Goal: Information Seeking & Learning: Learn about a topic

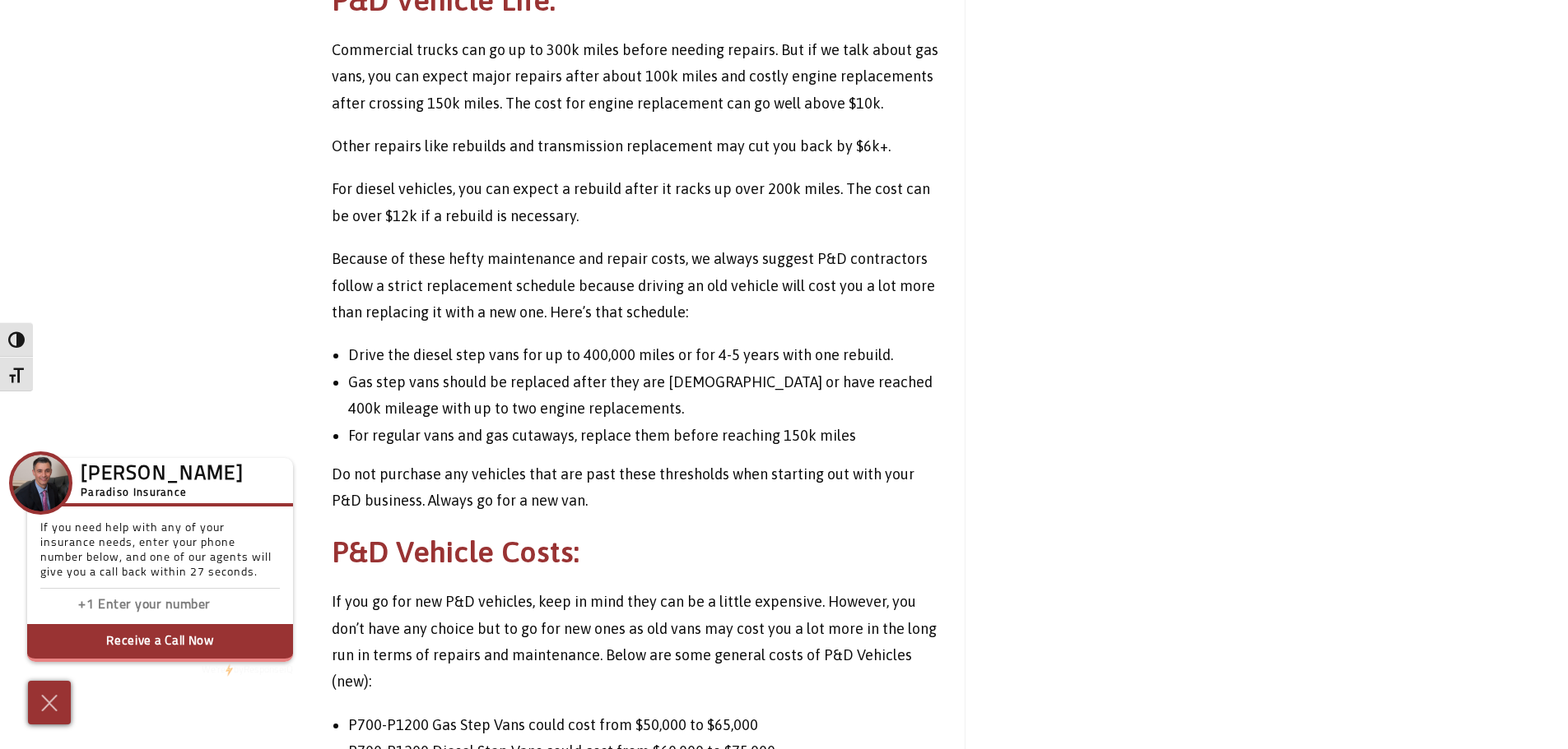
scroll to position [1647, 0]
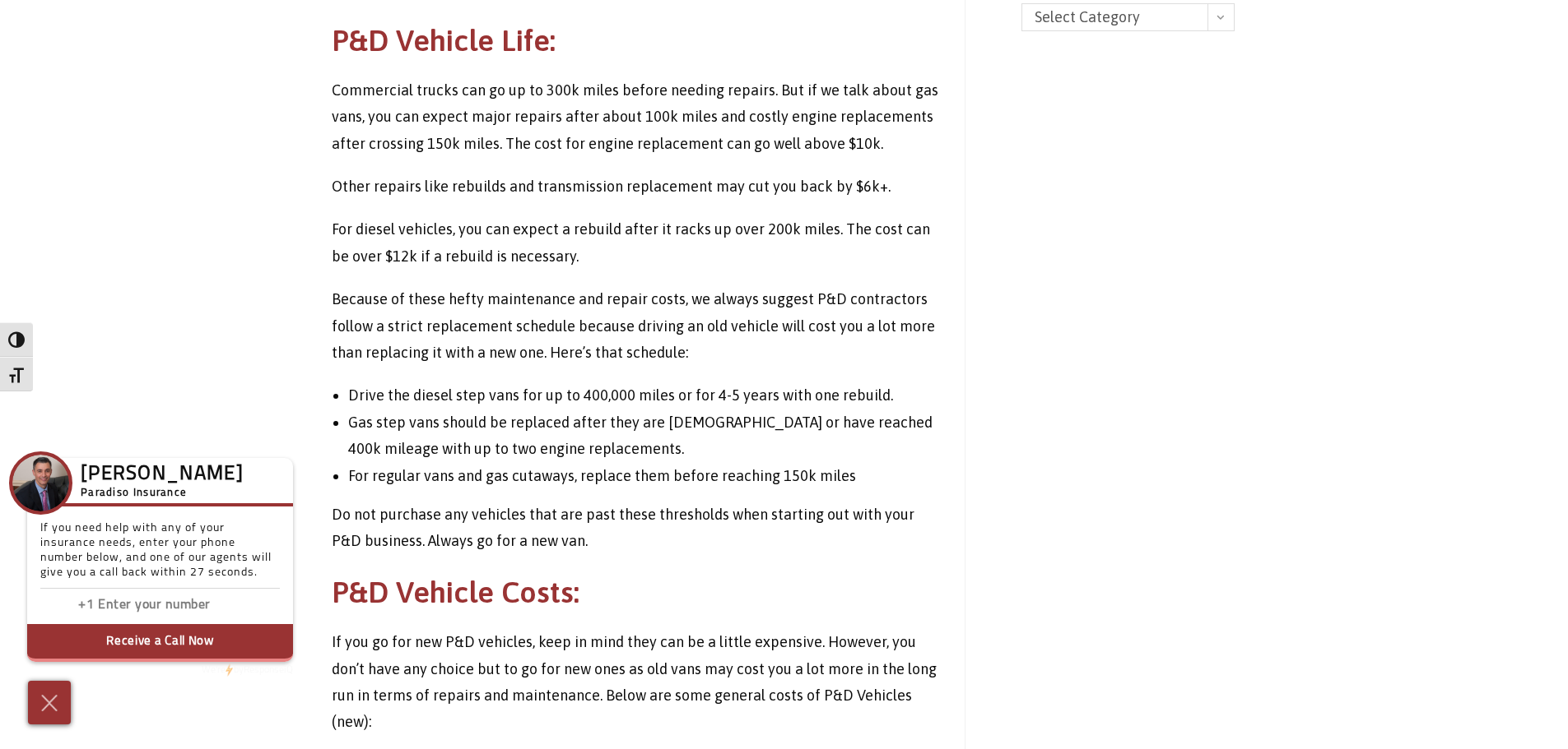
drag, startPoint x: 903, startPoint y: 448, endPoint x: 685, endPoint y: 446, distance: 218.0
click at [685, 446] on li "Gas step vans should be replaced after they are [DEMOGRAPHIC_DATA] or have reac…" at bounding box center [644, 437] width 592 height 54
drag, startPoint x: 610, startPoint y: 534, endPoint x: 713, endPoint y: 539, distance: 103.1
click at [713, 539] on p "Do not purchase any vehicles that are past these thresholds when starting out w…" at bounding box center [635, 528] width 608 height 54
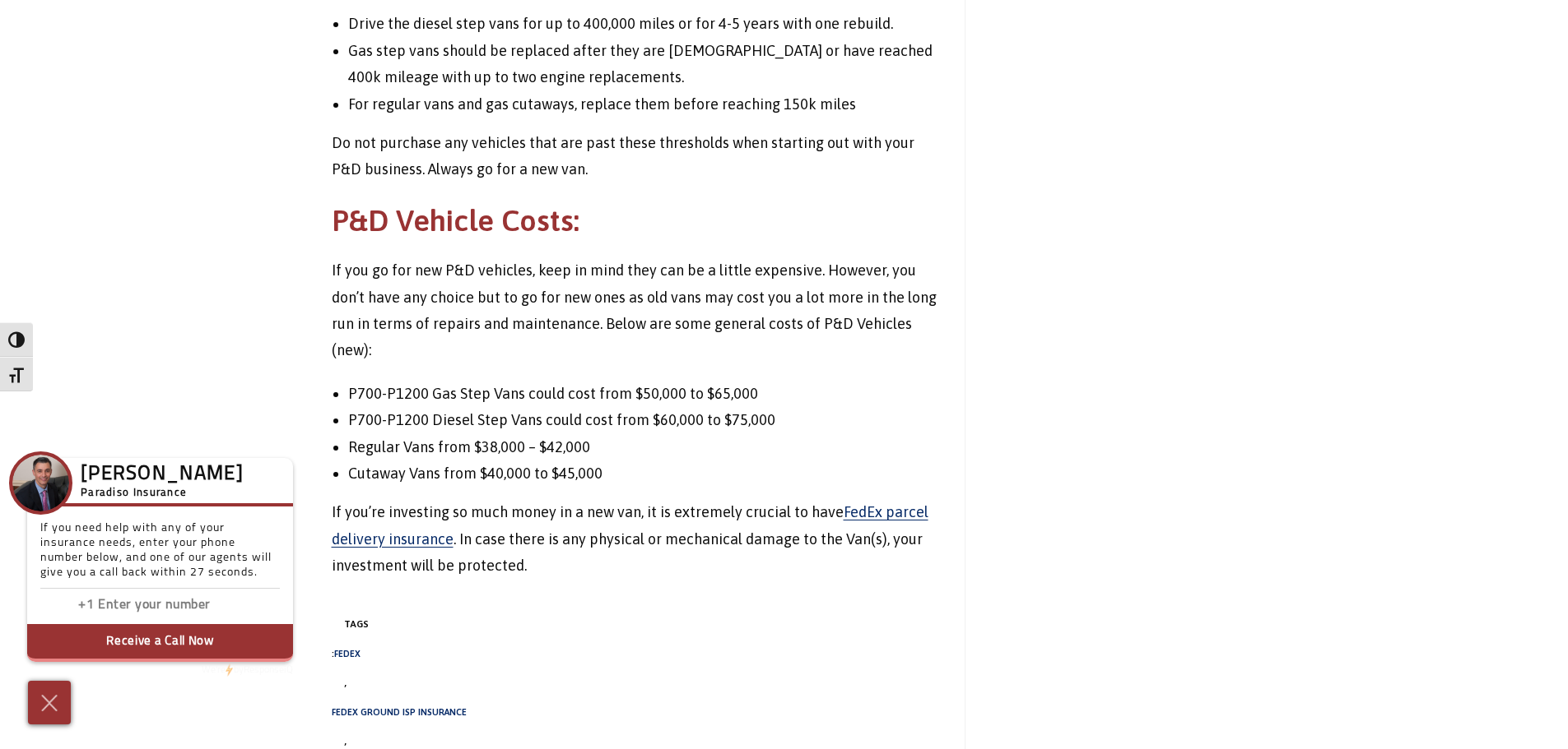
scroll to position [2058, 0]
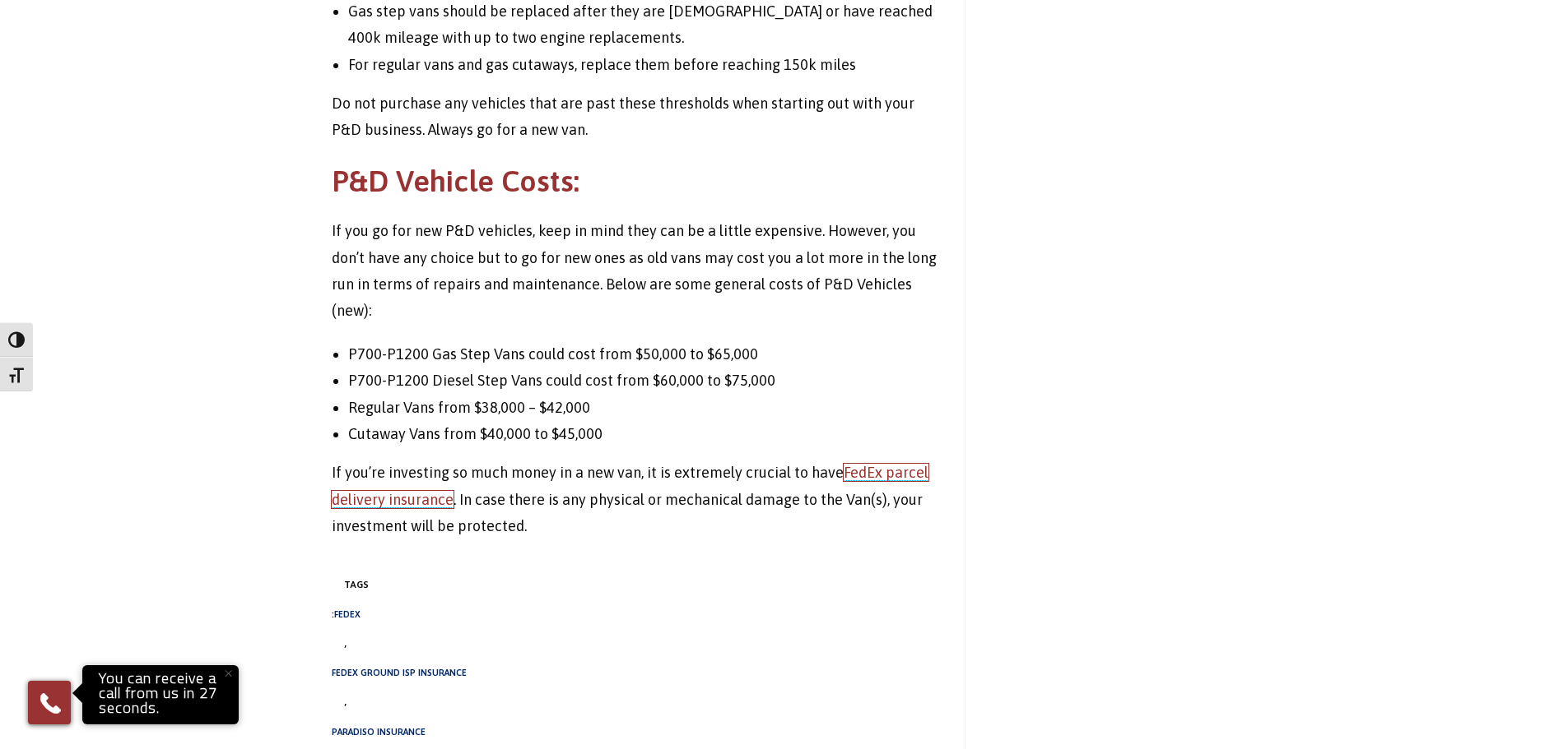
click at [881, 471] on link "FedEx parcel delivery insurance" at bounding box center [629, 485] width 596 height 43
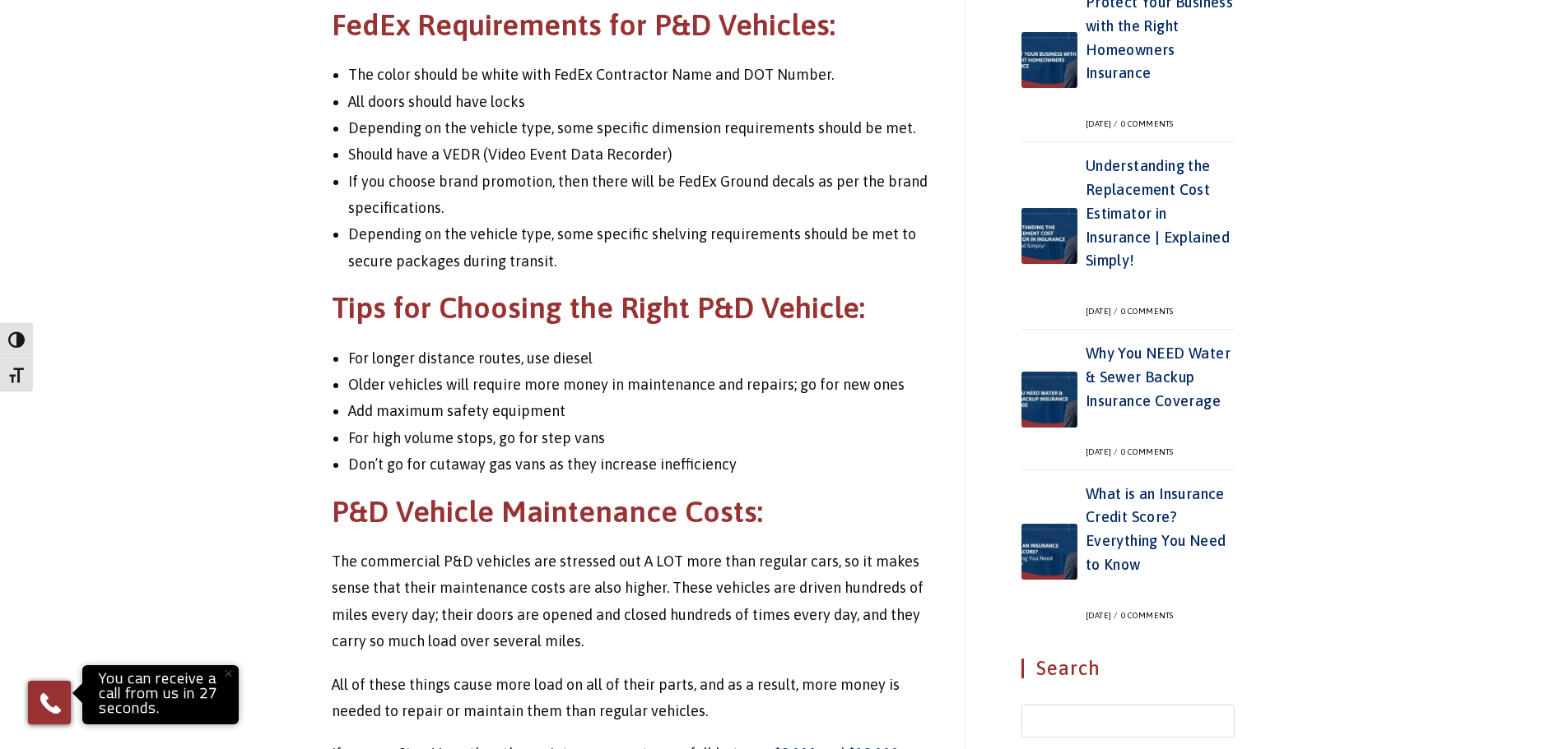
scroll to position [742, 0]
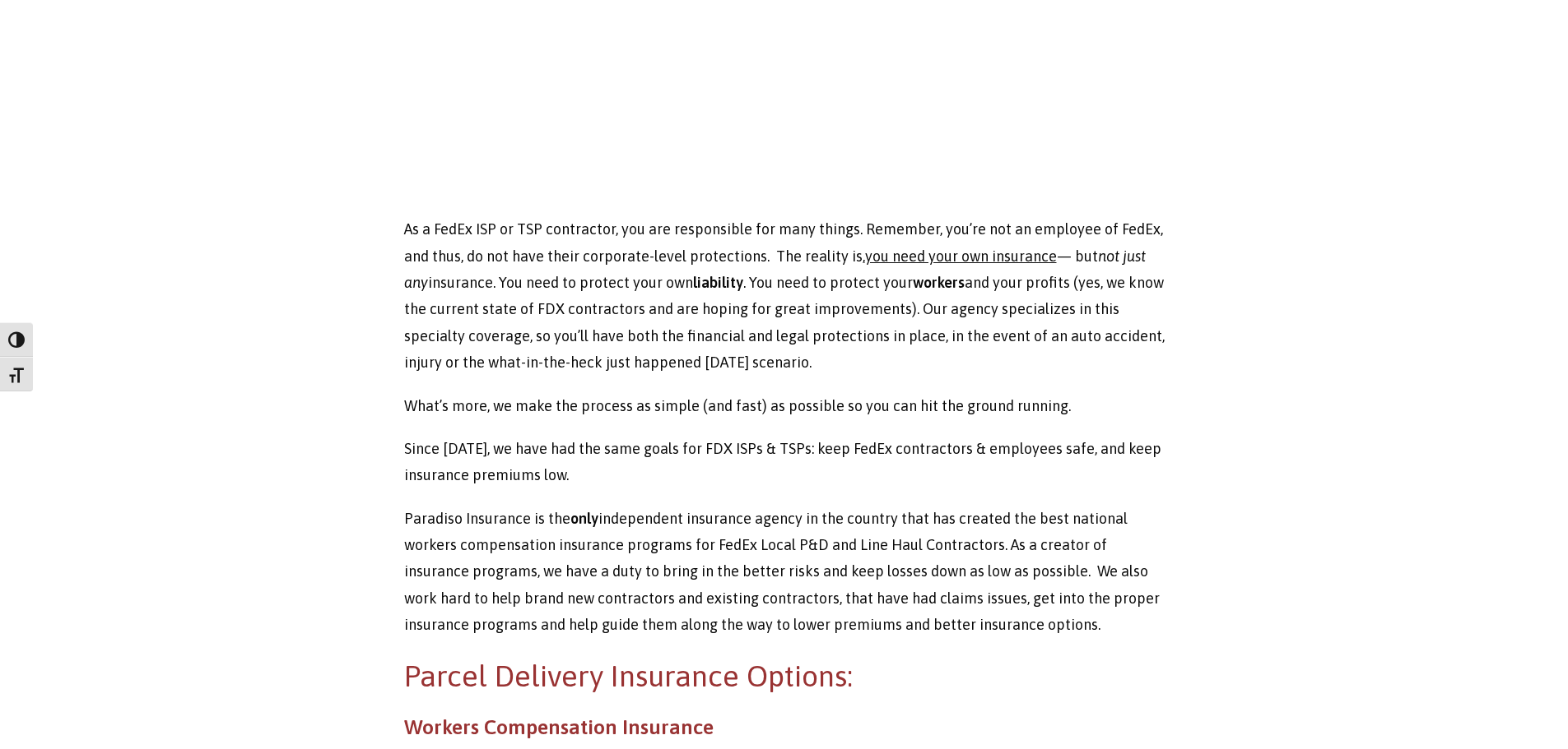
scroll to position [740, 0]
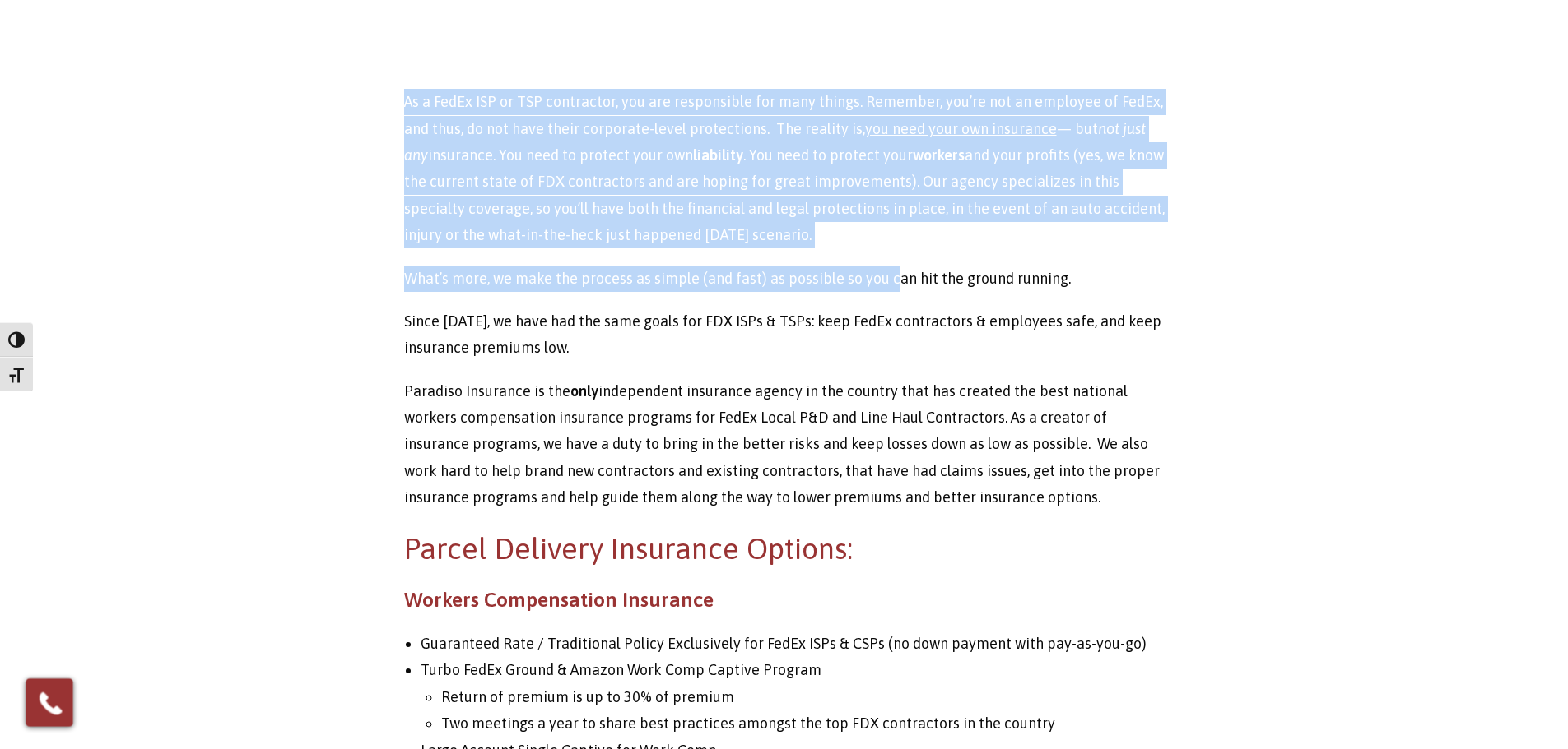
drag, startPoint x: 888, startPoint y: 259, endPoint x: 395, endPoint y: 98, distance: 518.6
click at [395, 98] on div "If you’re a FDX, ISP or TSP, it is best to know exactly how your insurance work…" at bounding box center [784, 650] width 785 height 2518
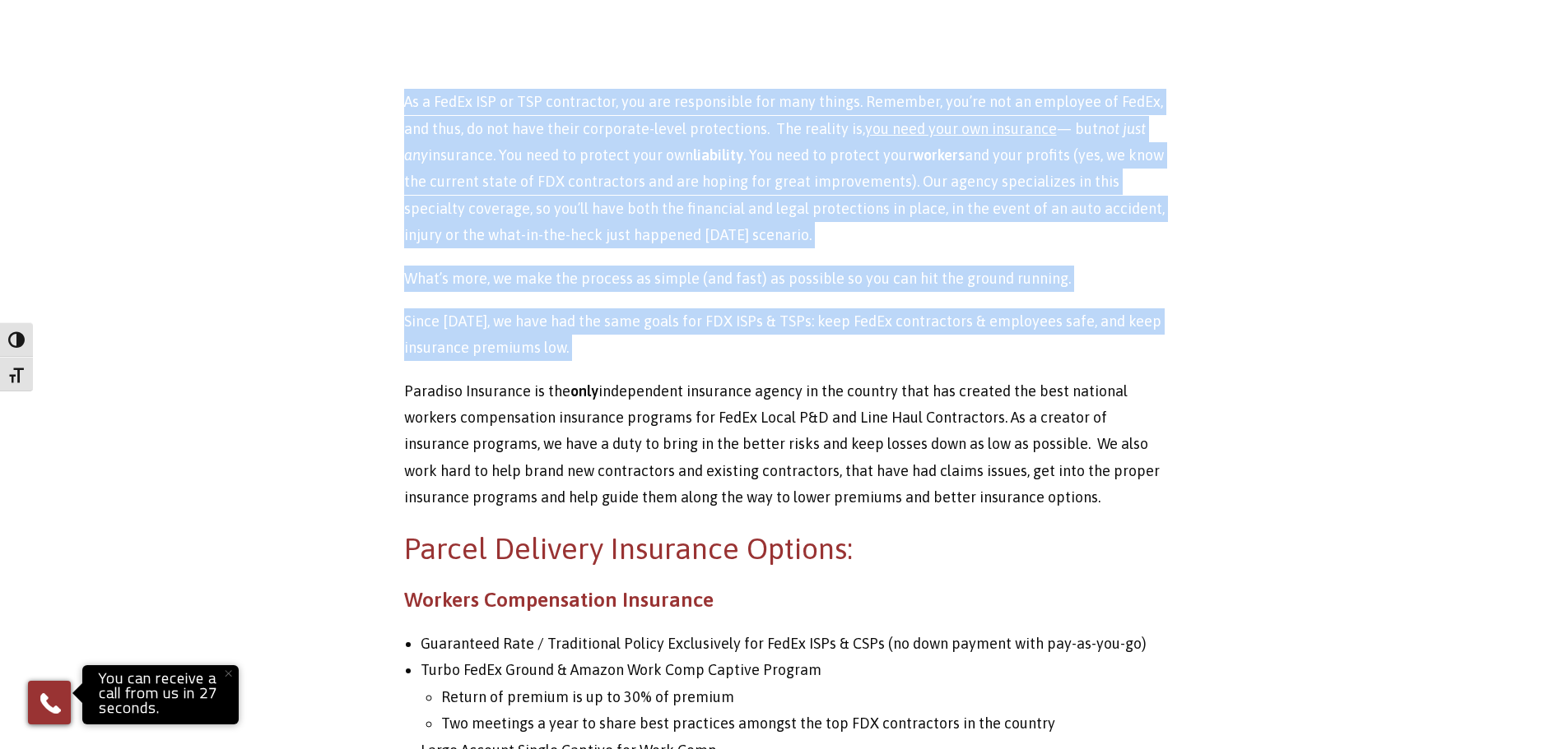
drag, startPoint x: 395, startPoint y: 98, endPoint x: 1056, endPoint y: 344, distance: 705.3
click at [1056, 344] on div "If you’re a FDX, ISP or TSP, it is best to know exactly how your insurance work…" at bounding box center [784, 650] width 785 height 2518
click at [1056, 344] on p "Since 2011, we have had the same goals for FDX ISPs & TSPs: keep FedEx contract…" at bounding box center [784, 336] width 761 height 54
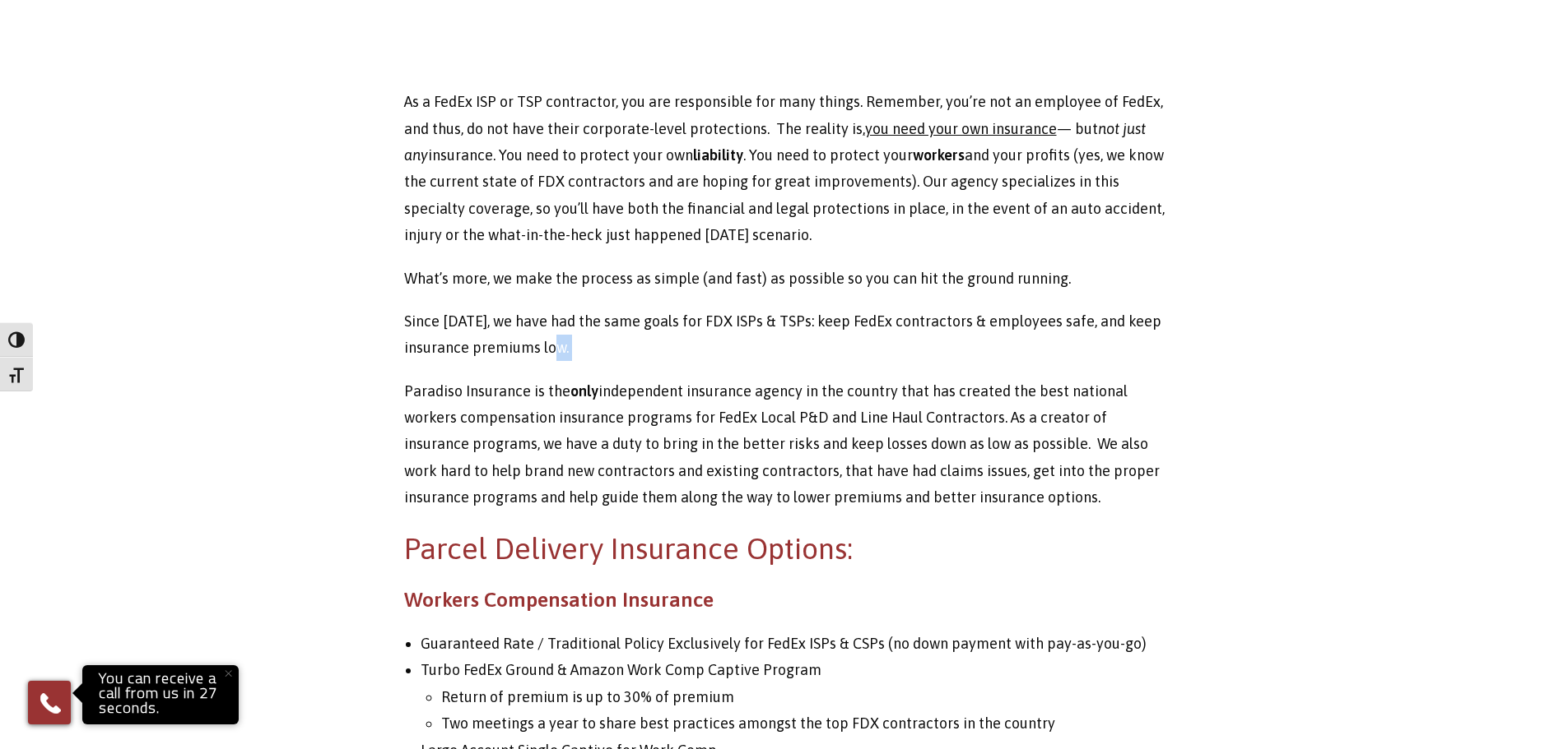
click at [1056, 344] on p "Since 2011, we have had the same goals for FDX ISPs & TSPs: keep FedEx contract…" at bounding box center [784, 336] width 761 height 54
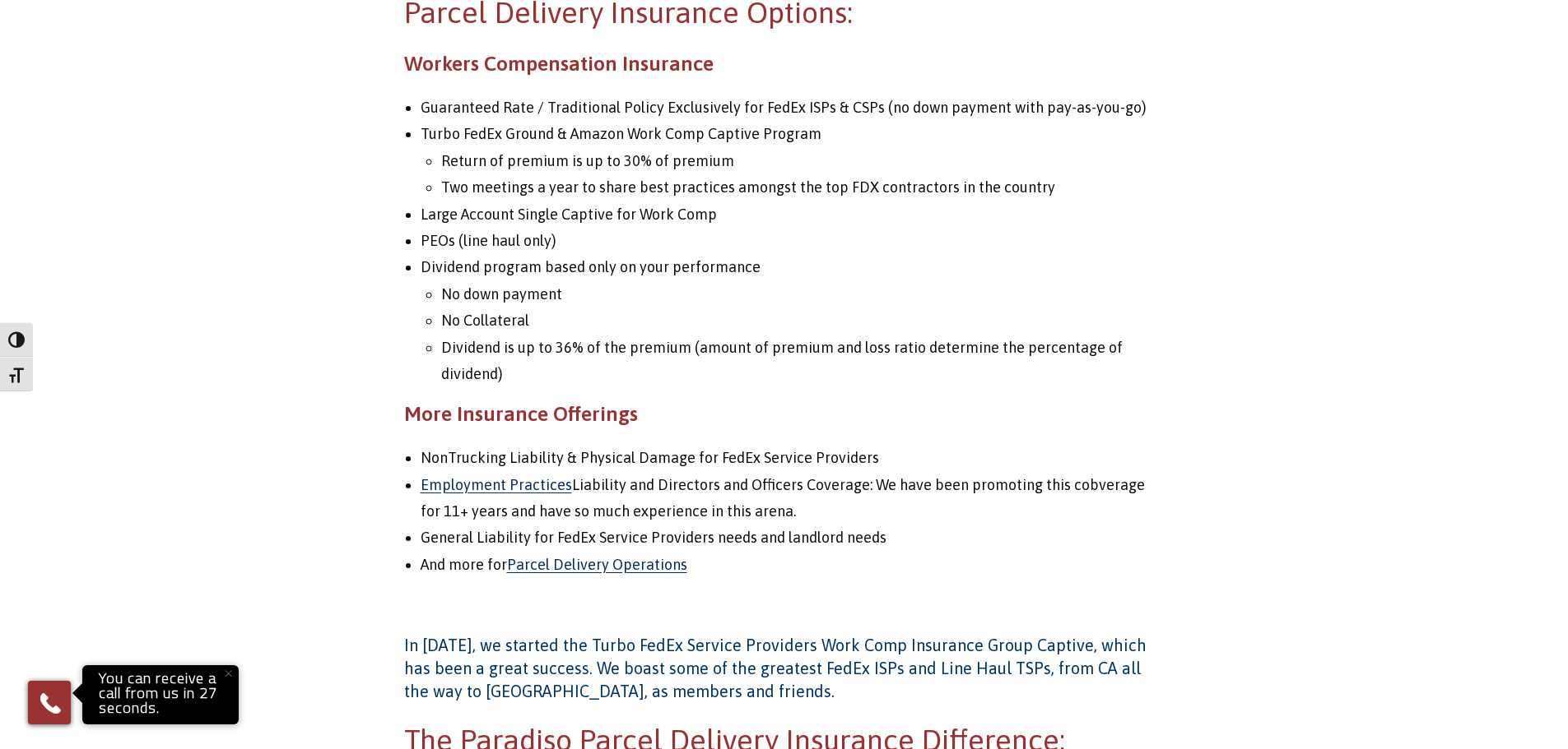
scroll to position [1316, 0]
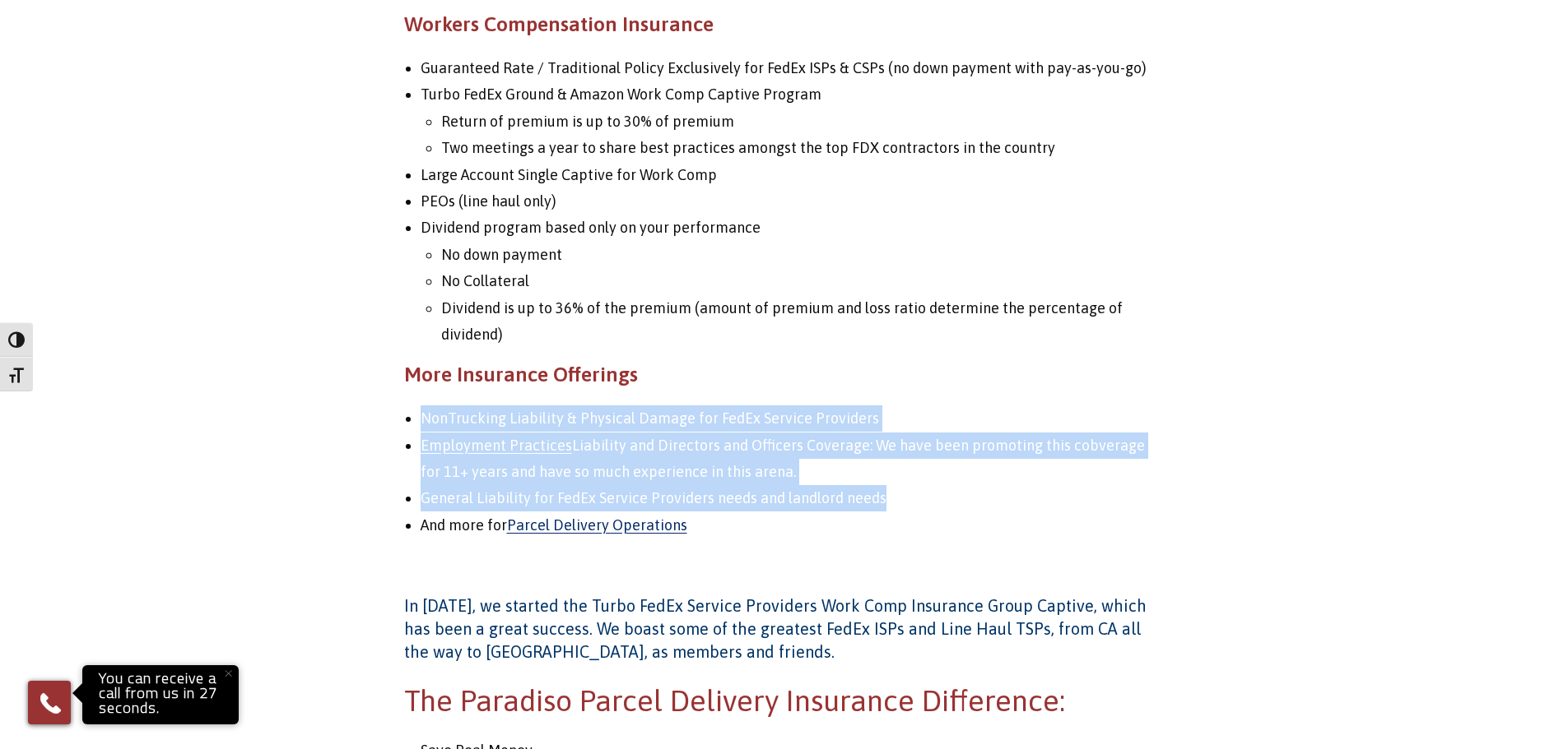
drag, startPoint x: 1009, startPoint y: 508, endPoint x: 856, endPoint y: 382, distance: 198.2
click at [856, 382] on div "If you’re a FDX, ISP or TSP, it is best to know exactly how your insurance work…" at bounding box center [784, 68] width 761 height 2503
click at [856, 382] on h3 "More Insurance Offerings" at bounding box center [784, 374] width 761 height 29
drag, startPoint x: 856, startPoint y: 382, endPoint x: 928, endPoint y: 528, distance: 162.8
click at [928, 528] on div "If you’re a FDX, ISP or TSP, it is best to know exactly how your insurance work…" at bounding box center [784, 68] width 761 height 2503
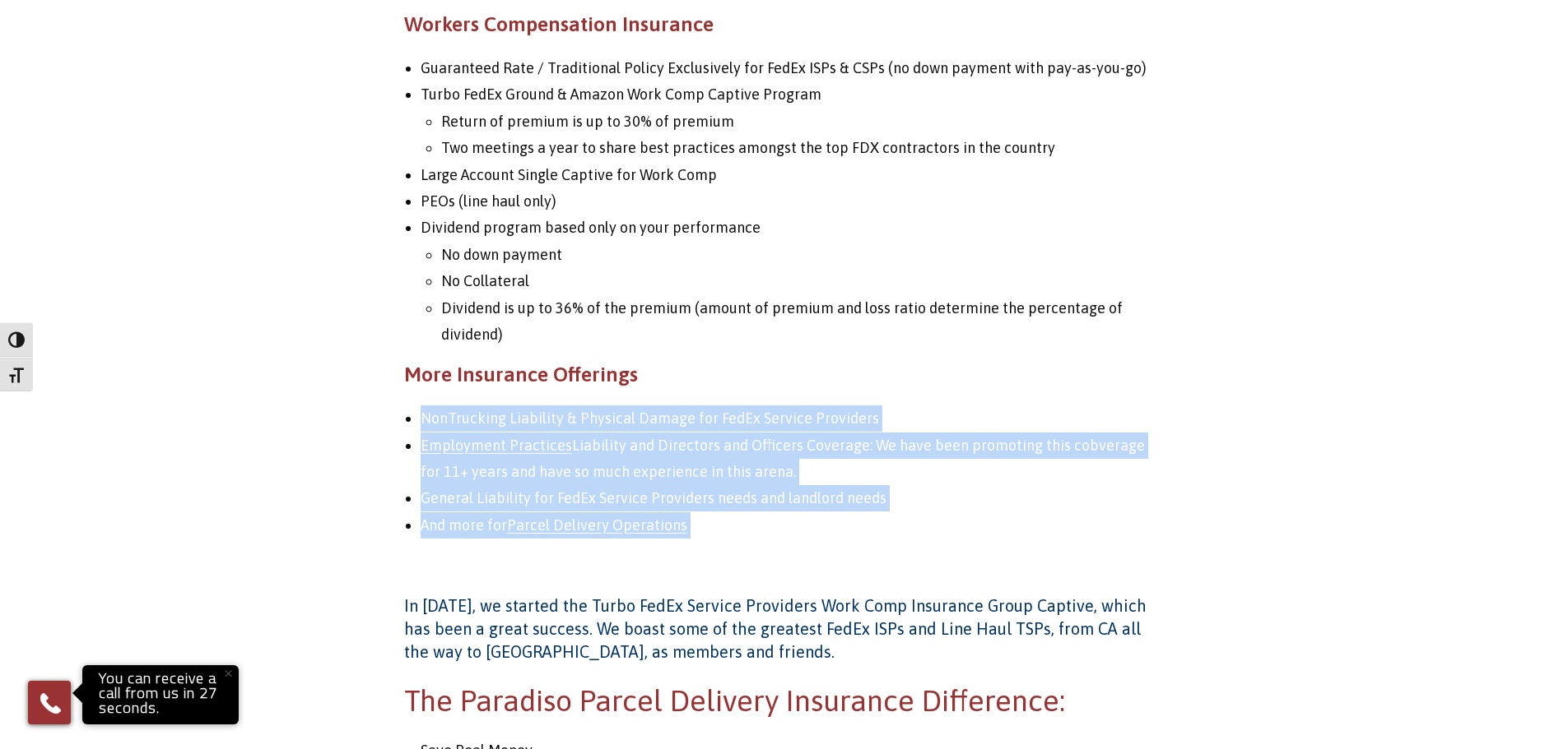
click at [927, 524] on li "And more for Parcel Delivery Operations" at bounding box center [793, 525] width 744 height 26
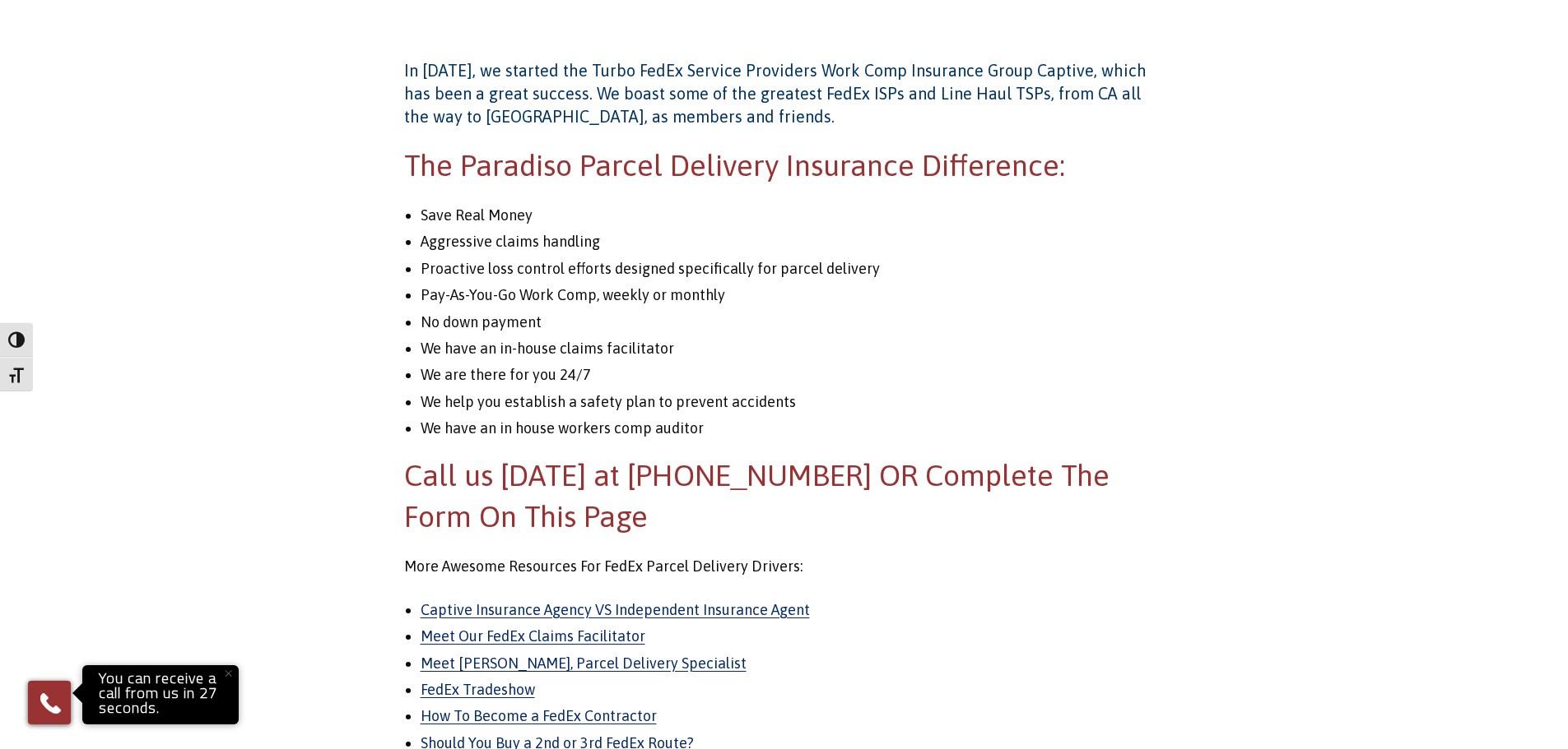
scroll to position [1892, 0]
